Goal: Transaction & Acquisition: Book appointment/travel/reservation

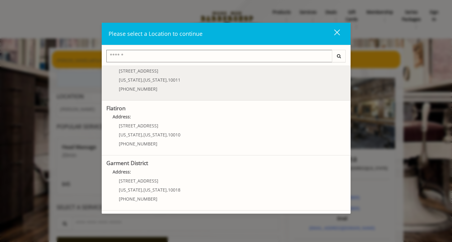
scroll to position [61, 0]
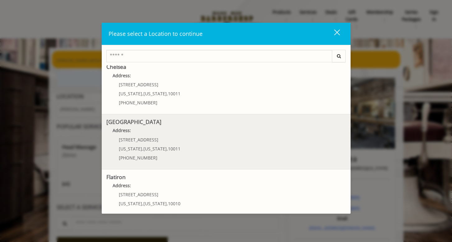
click at [173, 148] on span "10011" at bounding box center [174, 149] width 12 height 6
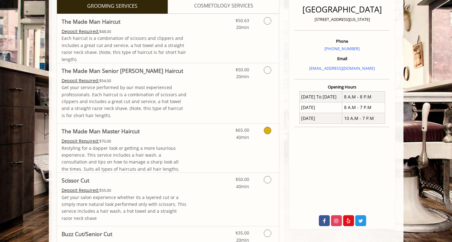
scroll to position [158, 0]
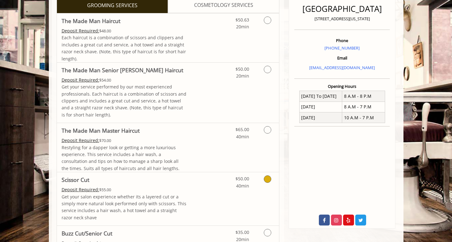
click at [269, 180] on icon "Grooming services" at bounding box center [267, 178] width 7 height 7
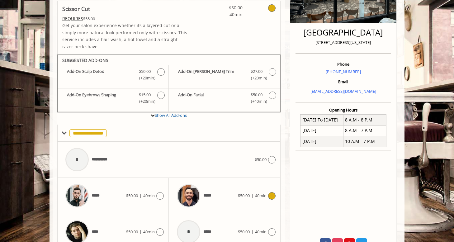
scroll to position [134, 0]
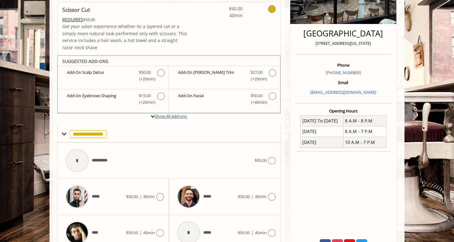
click at [176, 117] on link "Show All Add-ons" at bounding box center [171, 116] width 32 height 6
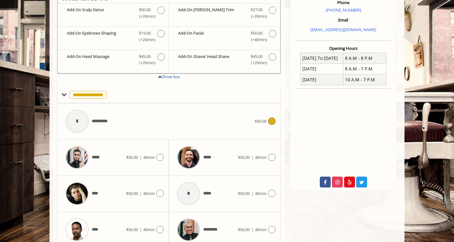
scroll to position [224, 0]
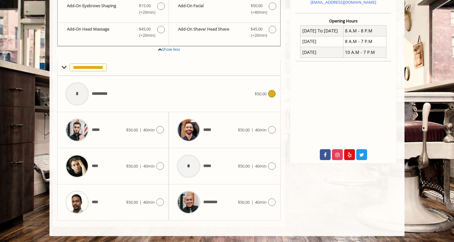
click at [264, 90] on div "$50.00" at bounding box center [265, 93] width 21 height 7
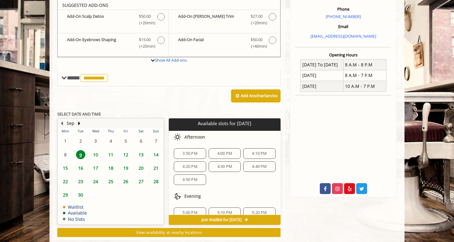
scroll to position [190, 0]
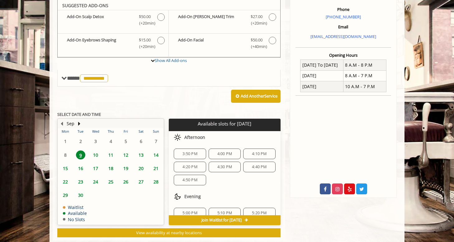
click at [258, 167] on span "4:40 PM" at bounding box center [259, 166] width 15 height 5
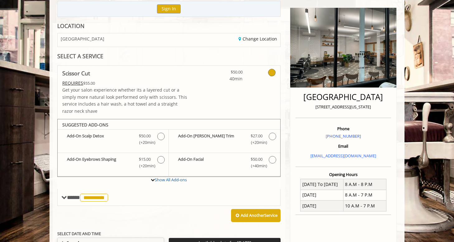
scroll to position [69, 0]
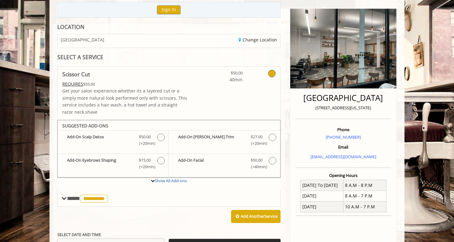
click at [269, 74] on icon at bounding box center [271, 73] width 7 height 7
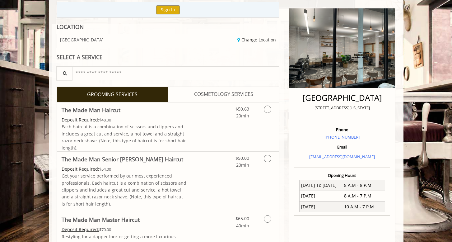
click at [215, 97] on span "COSMETOLOGY SERVICES" at bounding box center [223, 94] width 59 height 8
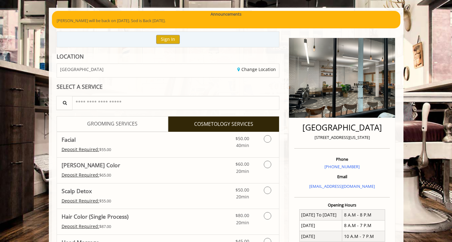
scroll to position [93, 0]
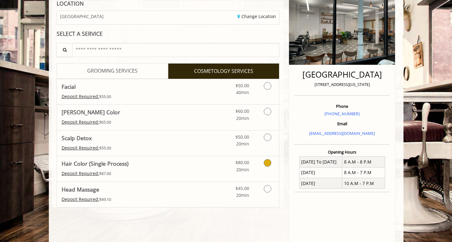
click at [269, 163] on icon "Cosmetology services" at bounding box center [267, 162] width 7 height 7
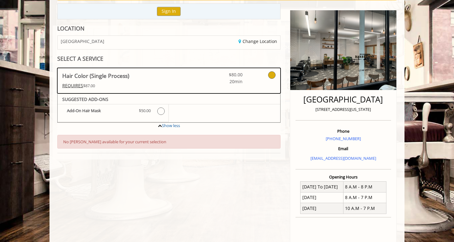
scroll to position [63, 0]
